Goal: Information Seeking & Learning: Learn about a topic

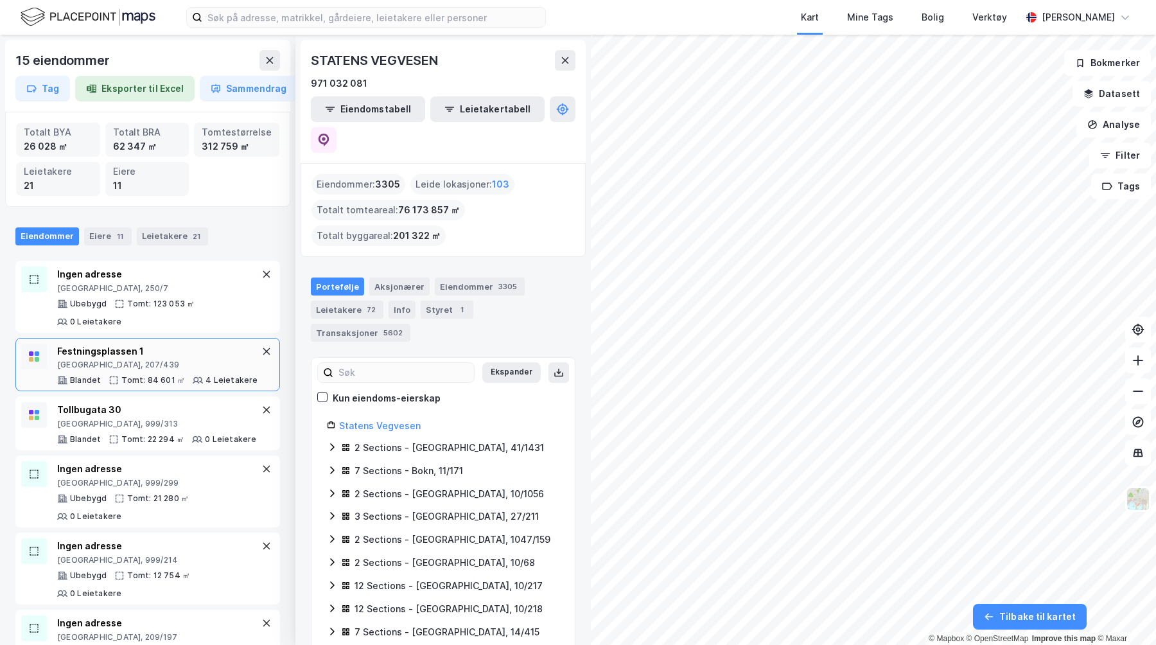
click at [154, 359] on div "[GEOGRAPHIC_DATA], 207/439" at bounding box center [157, 364] width 201 height 10
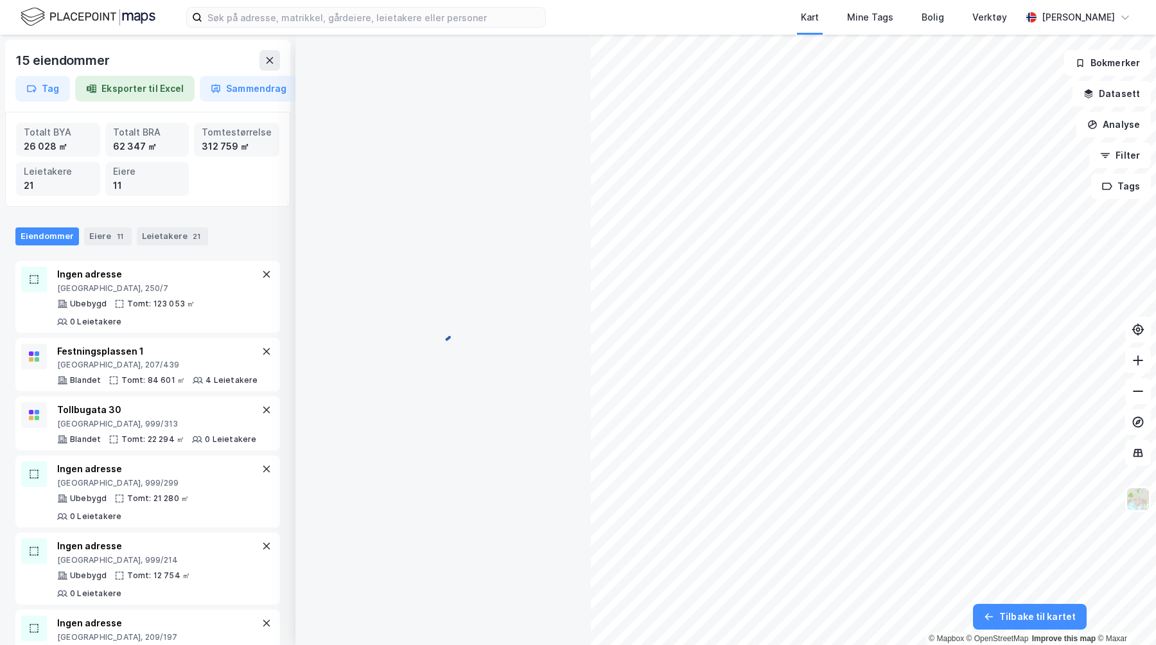
scroll to position [8, 0]
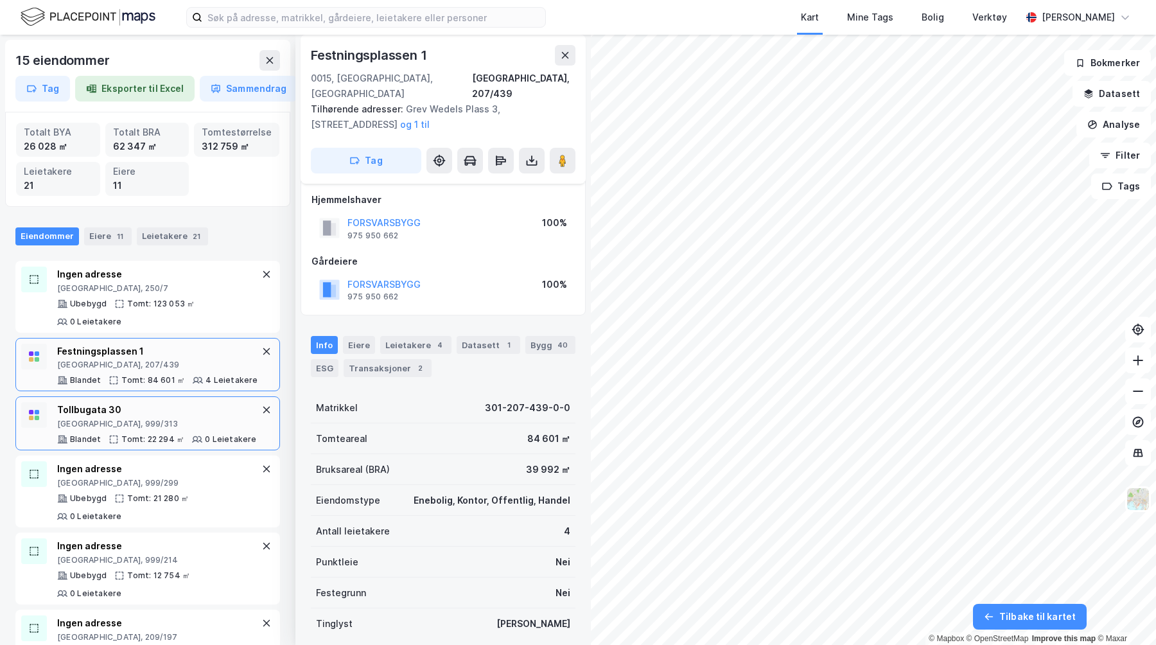
click at [148, 419] on div "[GEOGRAPHIC_DATA], 999/313" at bounding box center [157, 424] width 200 height 10
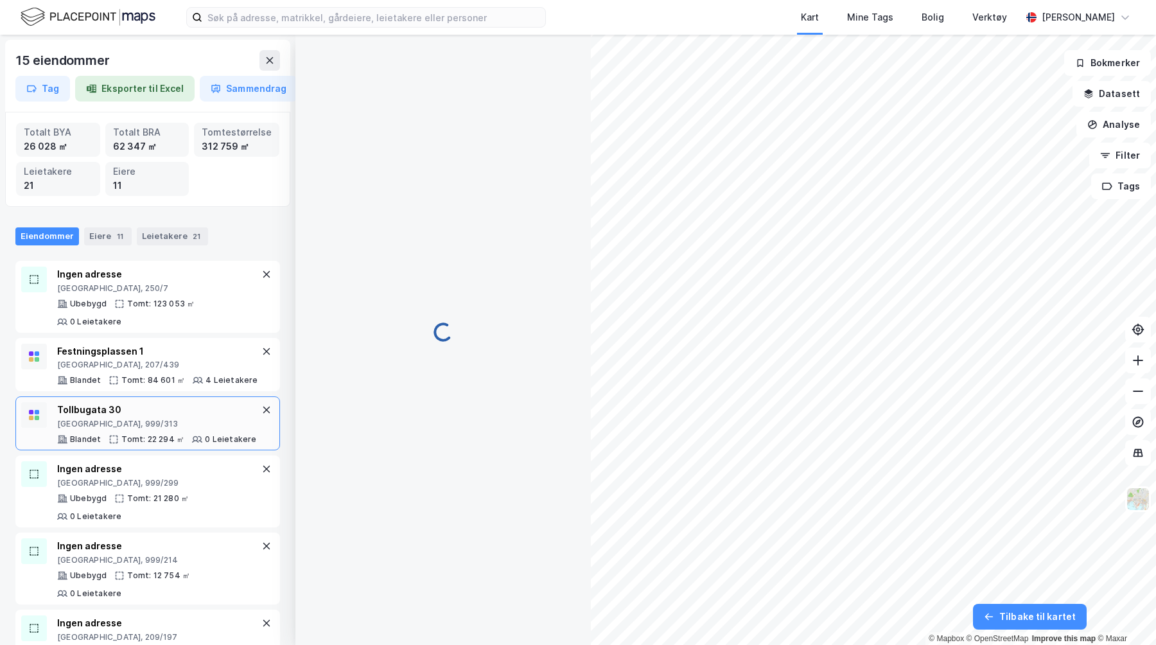
scroll to position [8, 0]
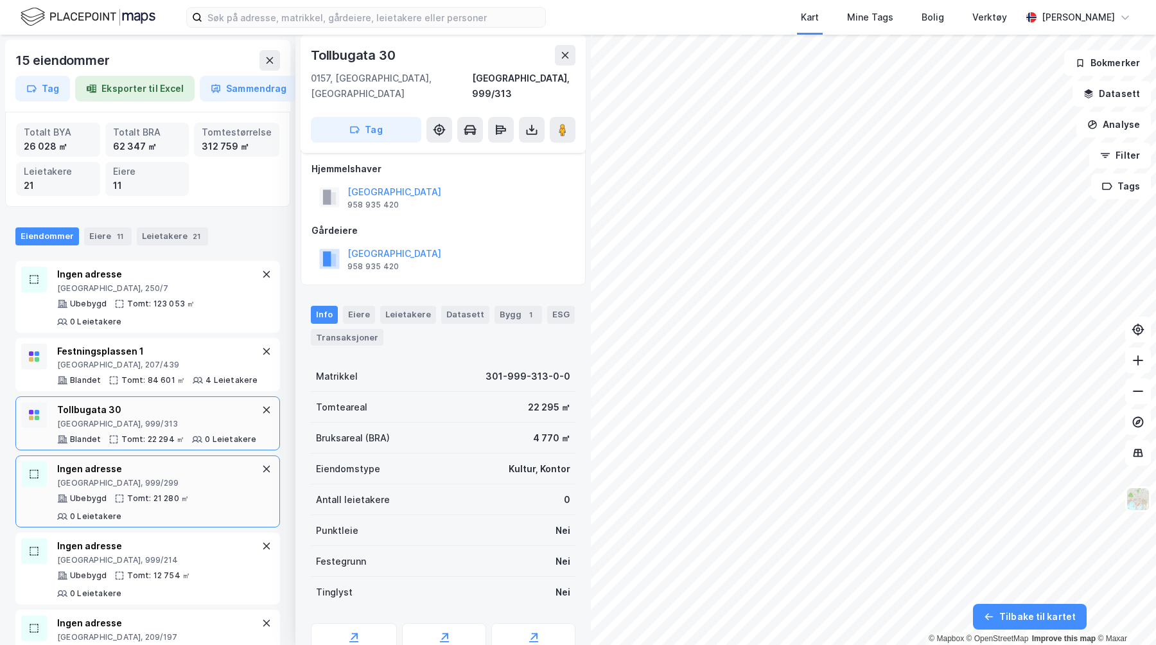
click at [143, 471] on div "Ingen adresse [GEOGRAPHIC_DATA], 999/299 Ubebygd Tomt: 21 280 ㎡ 0 Leietakere" at bounding box center [158, 491] width 202 height 60
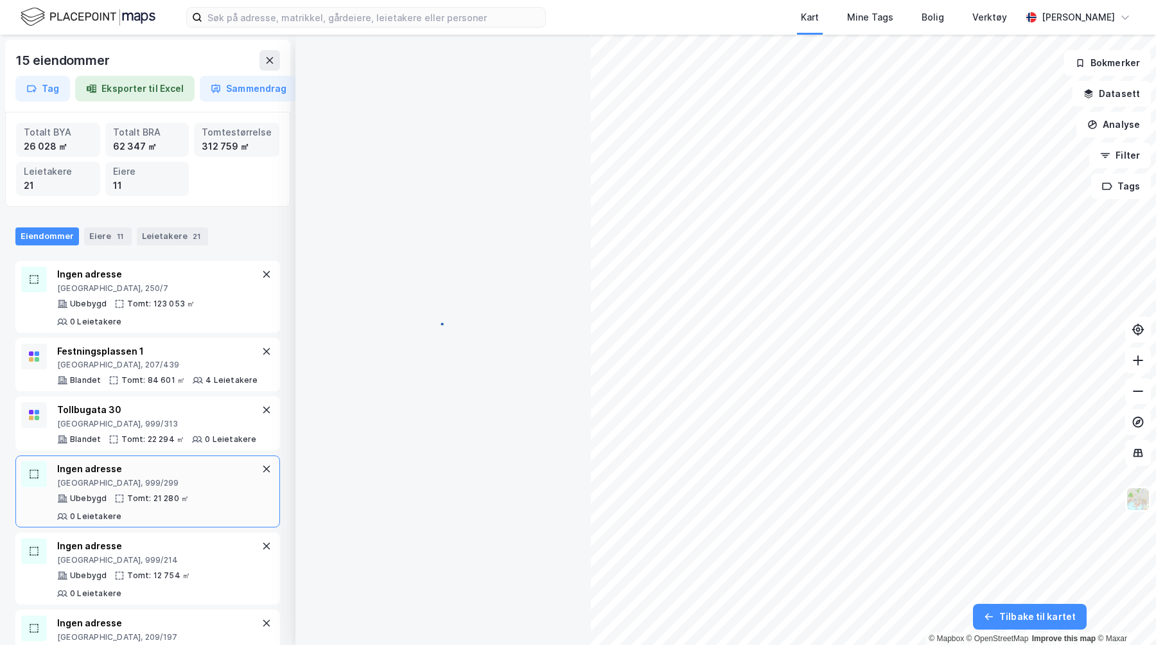
scroll to position [8, 0]
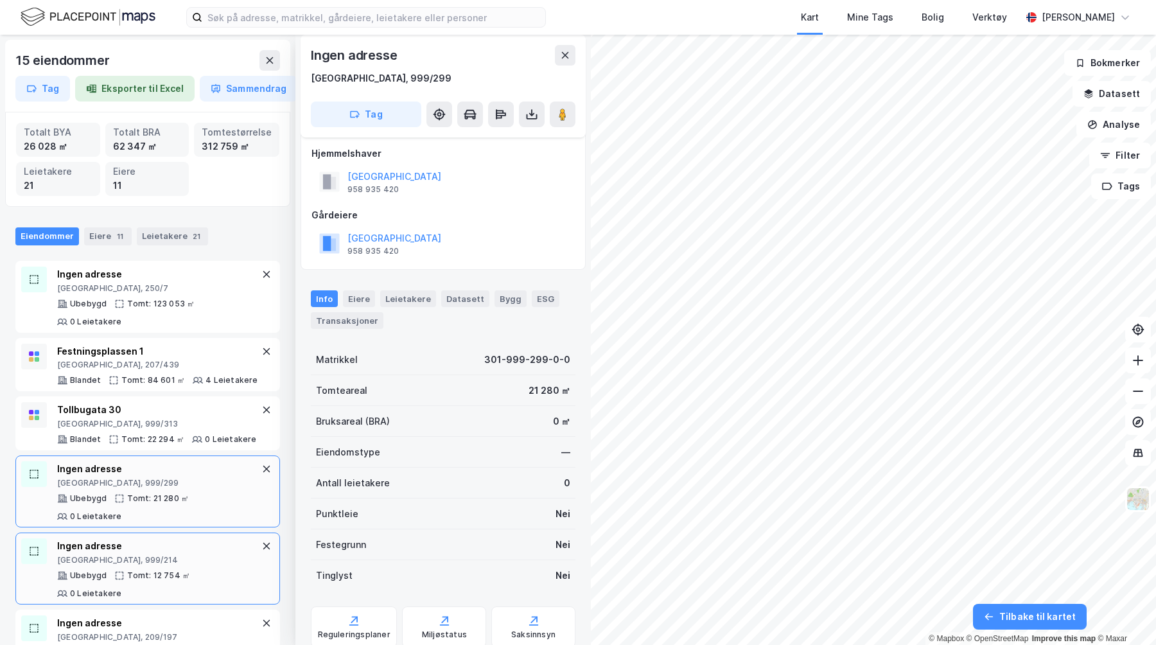
click at [147, 532] on div "Ingen adresse [GEOGRAPHIC_DATA], 999/214 Ubebygd Tomt: 12 754 ㎡ 0 Leietakere" at bounding box center [147, 568] width 264 height 72
click at [150, 402] on div "Tollbugata 30" at bounding box center [157, 409] width 200 height 15
